Goal: Transaction & Acquisition: Subscribe to service/newsletter

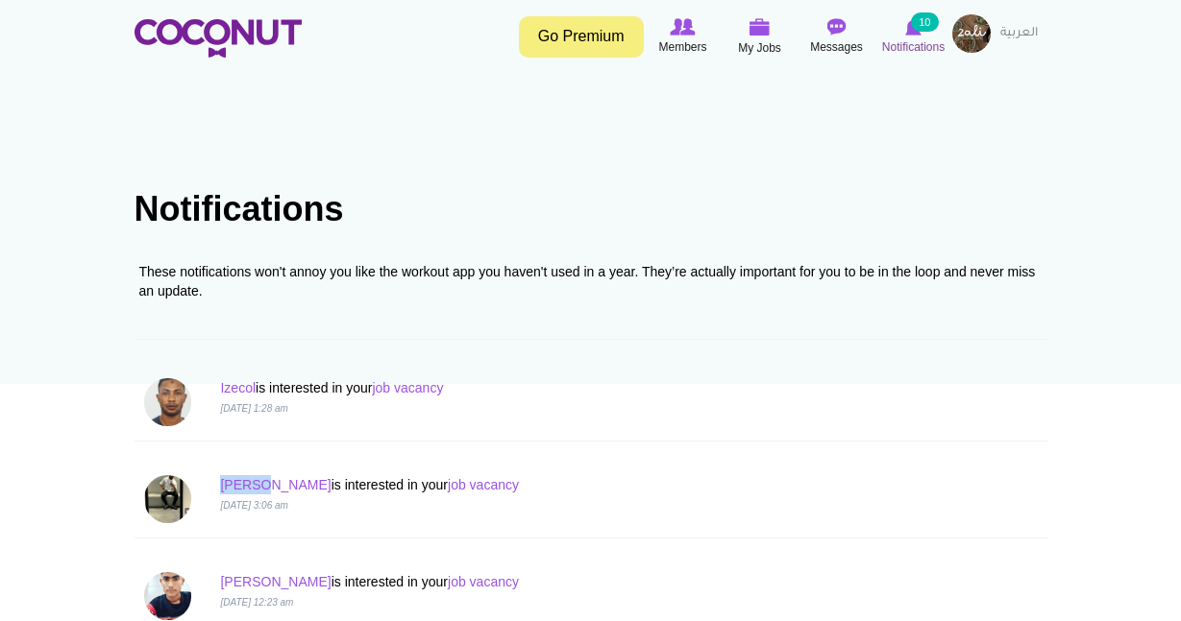
click at [914, 30] on img at bounding box center [913, 26] width 16 height 17
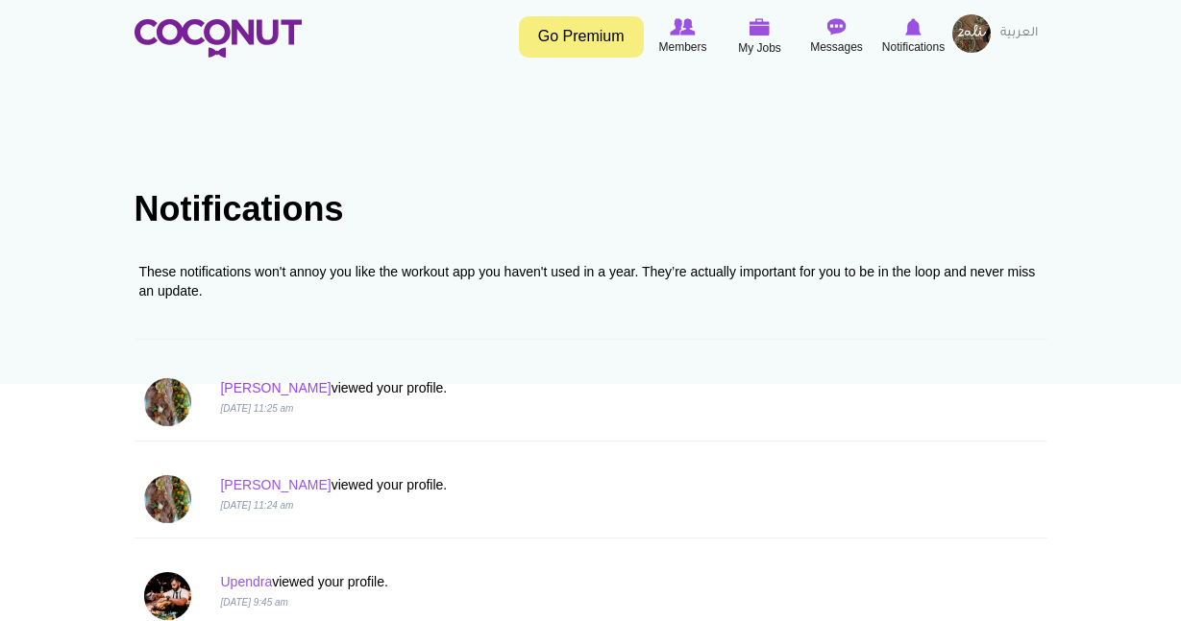
click at [247, 388] on link "Ahmed" at bounding box center [275, 387] width 110 height 15
click at [600, 46] on link "Go Premium" at bounding box center [581, 36] width 125 height 41
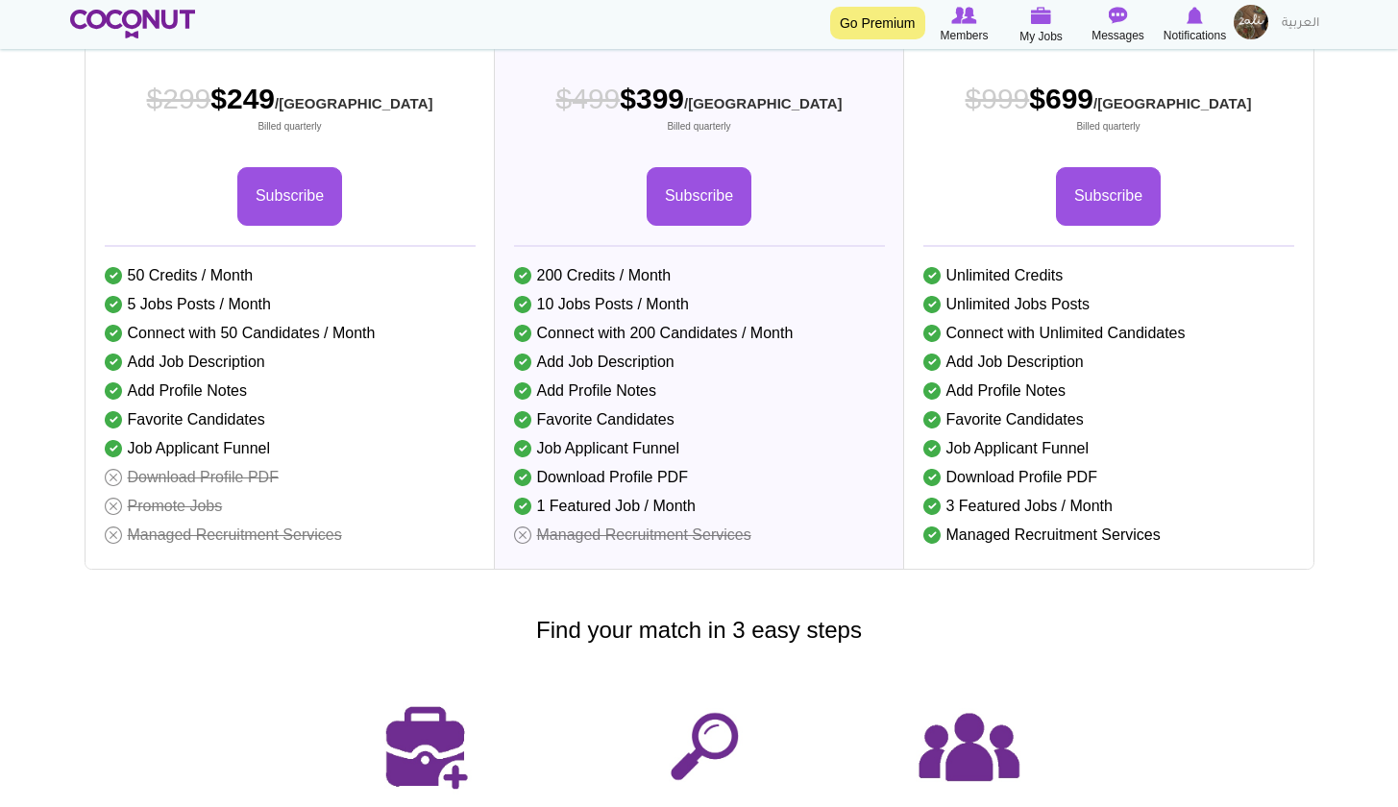
scroll to position [402, 0]
